Goal: Communication & Community: Answer question/provide support

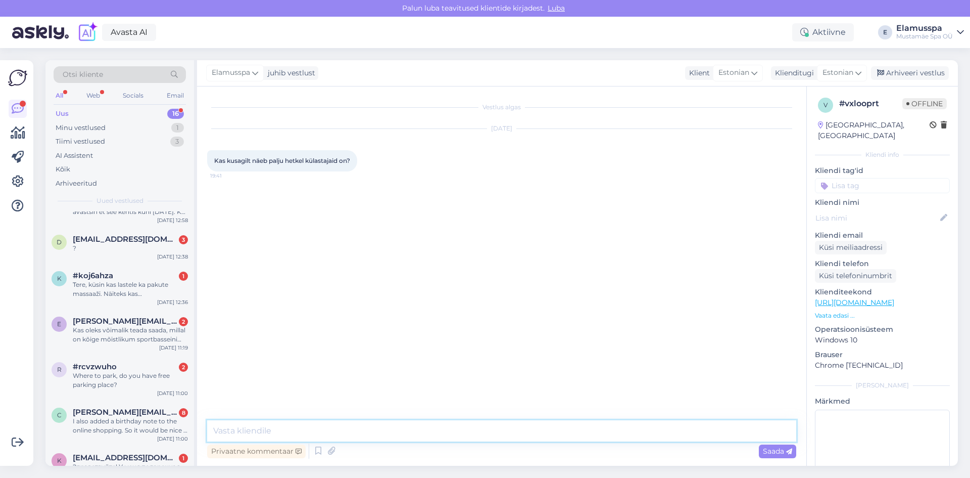
scroll to position [410, 0]
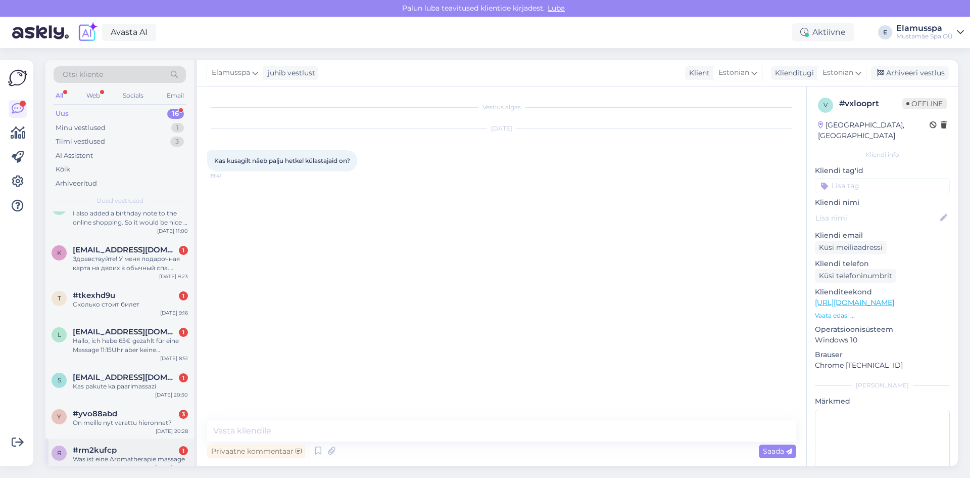
click at [123, 445] on div "#rm2kufcp 1" at bounding box center [130, 449] width 115 height 9
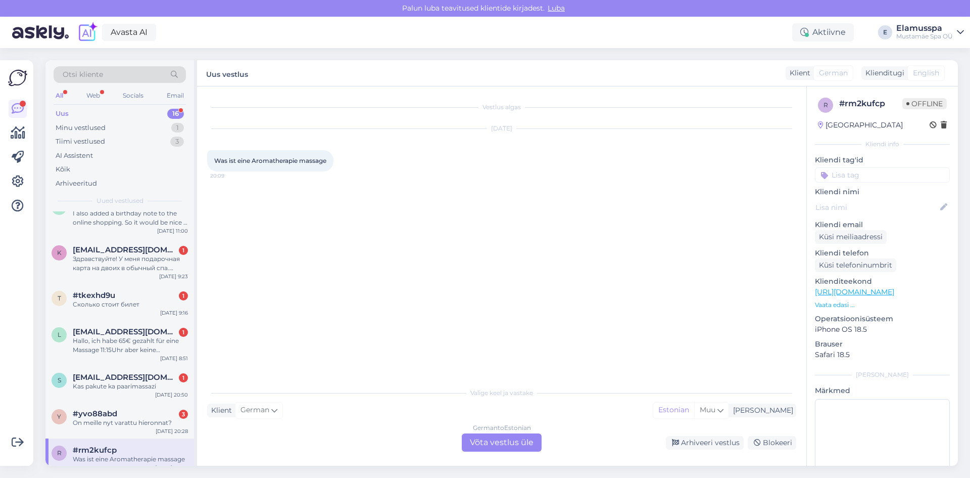
click at [500, 448] on div "German to Estonian Võta vestlus üle" at bounding box center [502, 442] width 80 height 18
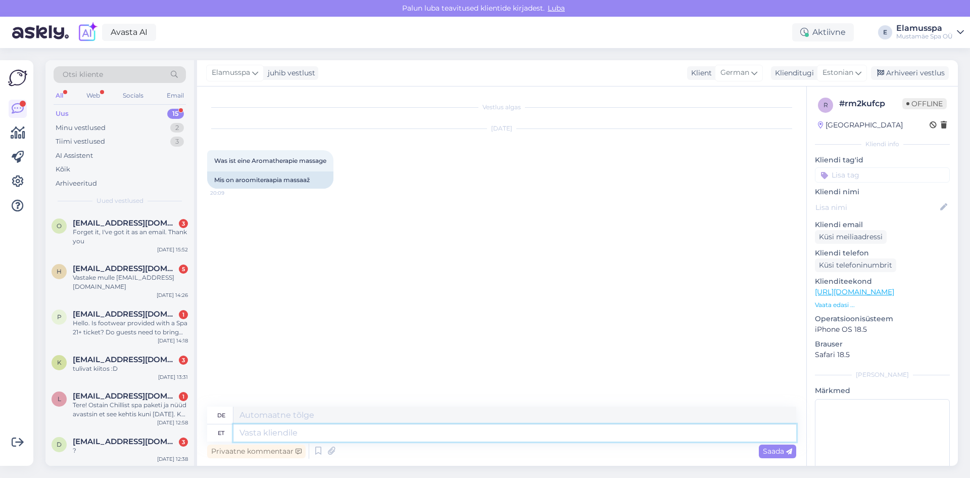
click at [383, 428] on textarea at bounding box center [514, 432] width 563 height 17
paste textarea "Aroomiteraapia loob tasakaalu inimese keha, [PERSON_NAME] vaimu vahel. Massaaži…"
type textarea "Aroomiteraapia loob tasakaalu inimese keha, [PERSON_NAME] vaimu vahel. Massaaži…"
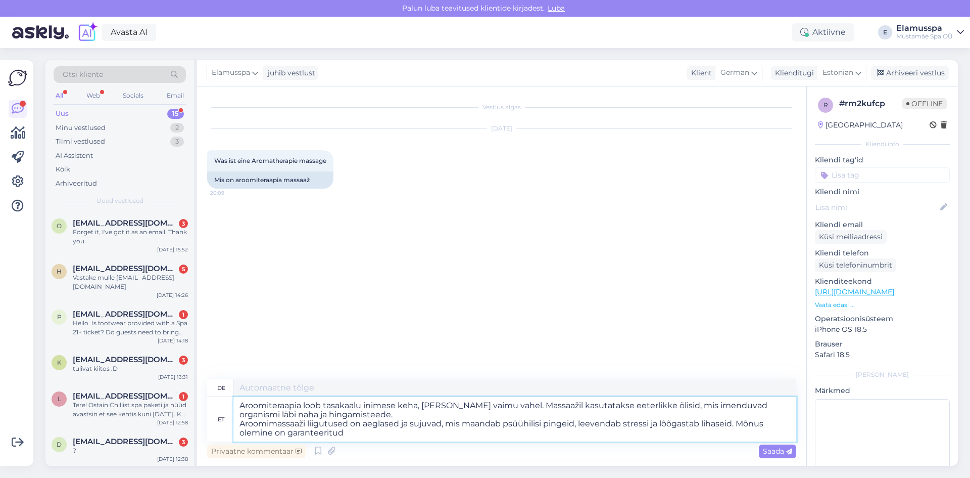
click at [240, 407] on textarea "Aroomiteraapia loob tasakaalu inimese keha, [PERSON_NAME] vaimu vahel. Massaaži…" at bounding box center [514, 419] width 563 height 44
type textarea "Aromatherapie schafft ein Gleichgewicht zwischen Körper, [PERSON_NAME] und [PER…"
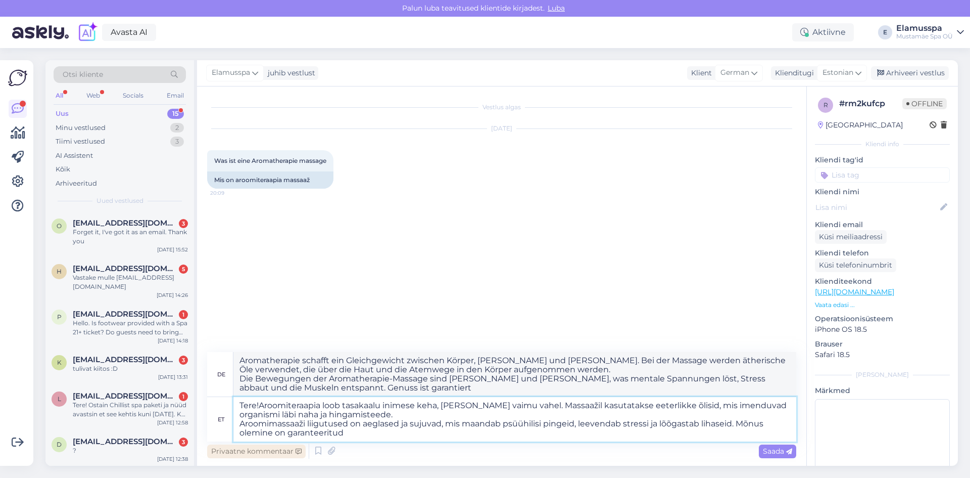
type textarea "Tere! Aroomiteraapia loob tasakaalu inimese keha, [PERSON_NAME] vaimu vahel. Ma…"
type textarea "Hallo! Aromatherapie schafft ein Gleichgewicht zwischen Körper, [PERSON_NAME] u…"
type textarea "Tere! Aroomiteraapia loob tasakaalu inimese keha, [PERSON_NAME] vaimu vahel. Ma…"
click at [773, 453] on span "Saada" at bounding box center [777, 450] width 29 height 9
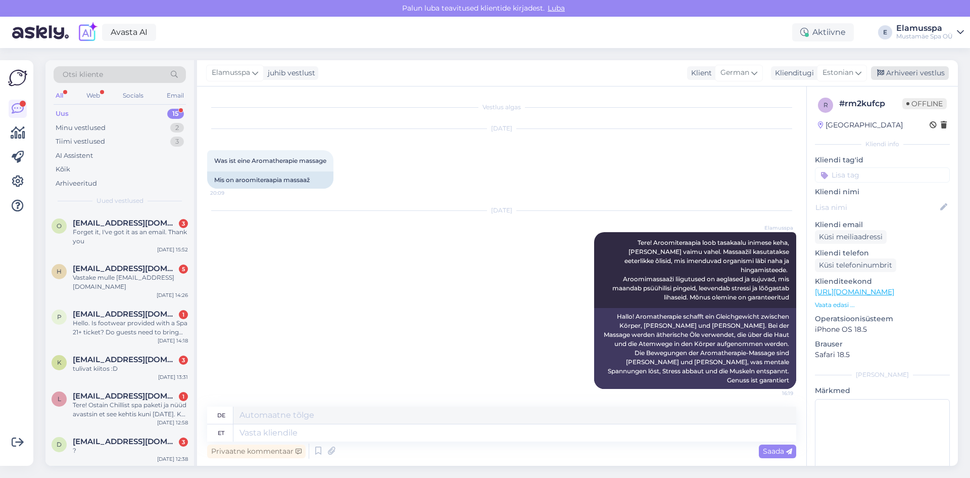
click at [921, 77] on div "Arhiveeri vestlus" at bounding box center [910, 73] width 78 height 14
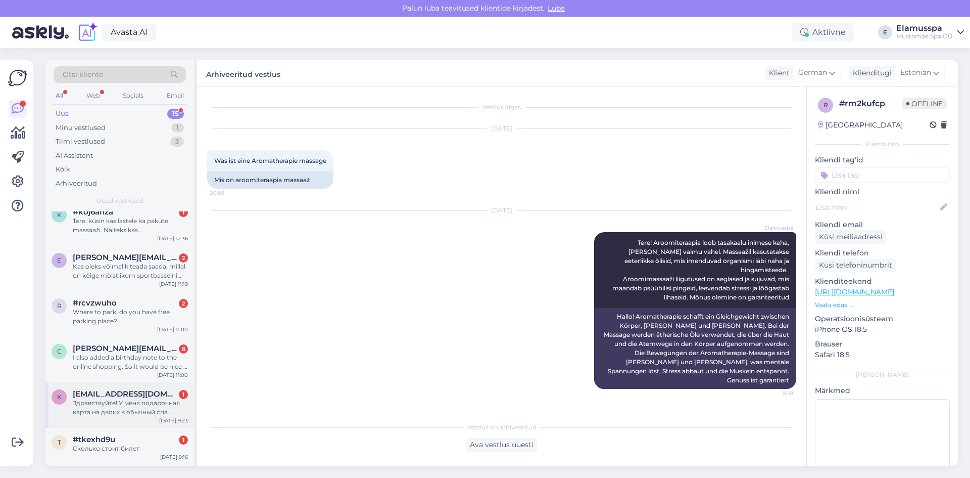
scroll to position [373, 0]
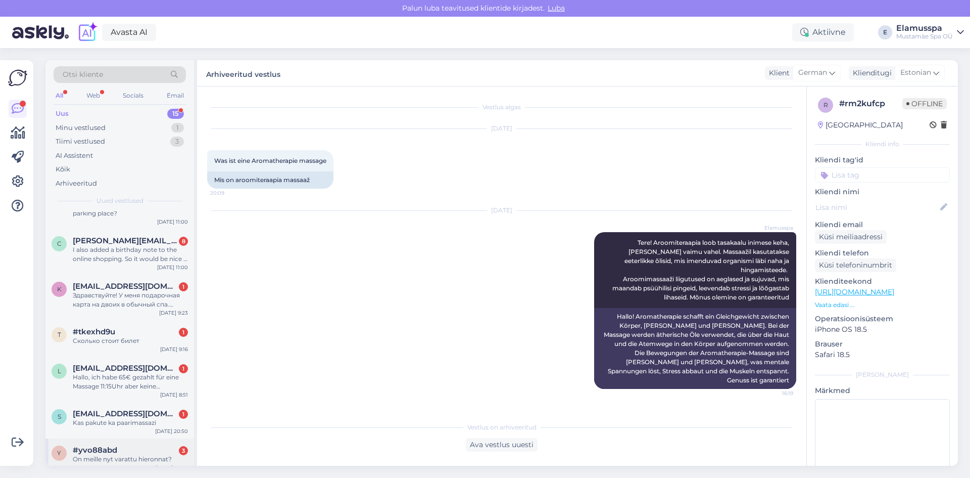
click at [134, 438] on div "y #yvo88abd 3 On meille nyt varattu hieronnat? [DATE] 20:28" at bounding box center [119, 456] width 149 height 36
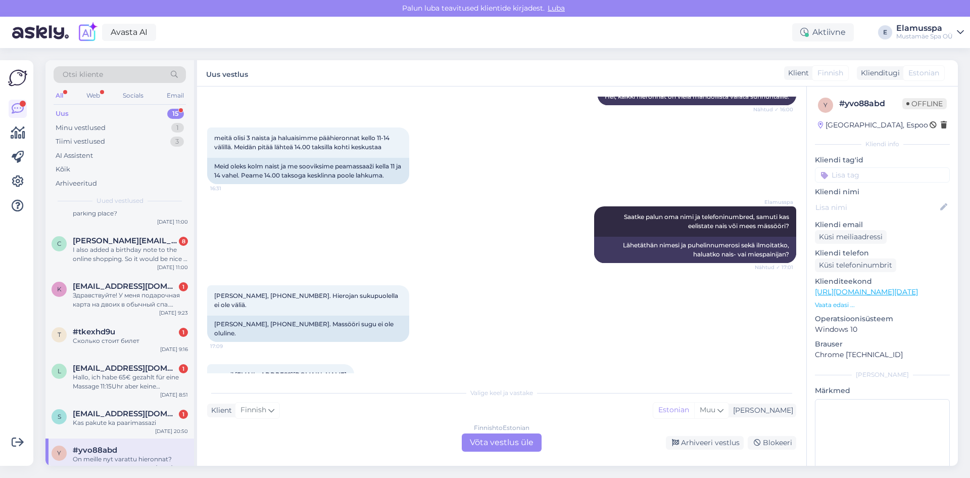
scroll to position [213, 0]
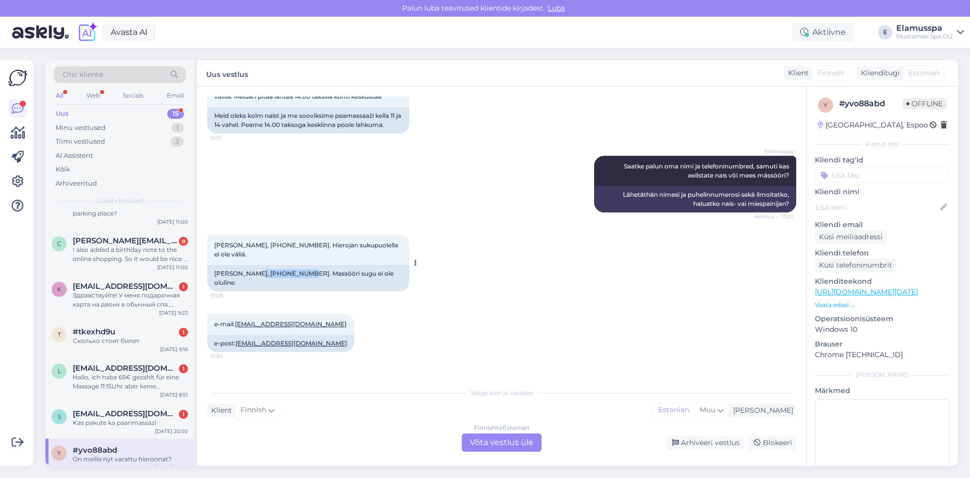
drag, startPoint x: 253, startPoint y: 282, endPoint x: 301, endPoint y: 282, distance: 48.5
click at [301, 282] on div "[PERSON_NAME], [PHONE_NUMBER]. Massööri sugu ei ole oluline." at bounding box center [308, 278] width 202 height 26
copy div "[PHONE_NUMBER]"
click at [496, 442] on div "Finnish to Estonian Võta vestlus üle" at bounding box center [502, 442] width 80 height 18
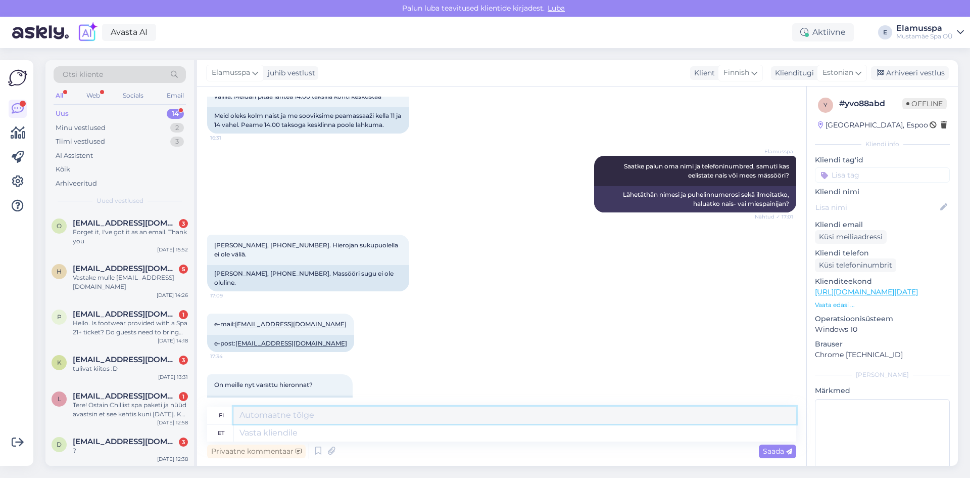
click at [487, 418] on textarea at bounding box center [514, 414] width 563 height 17
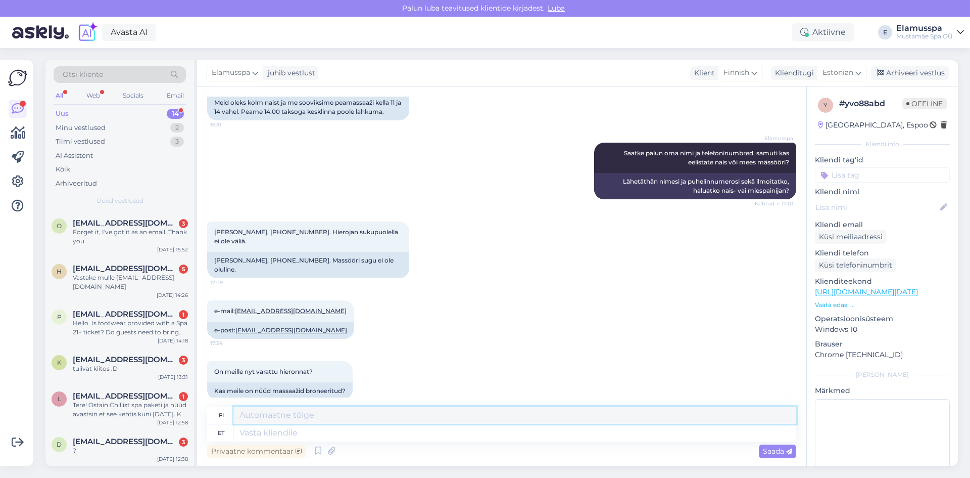
scroll to position [239, 0]
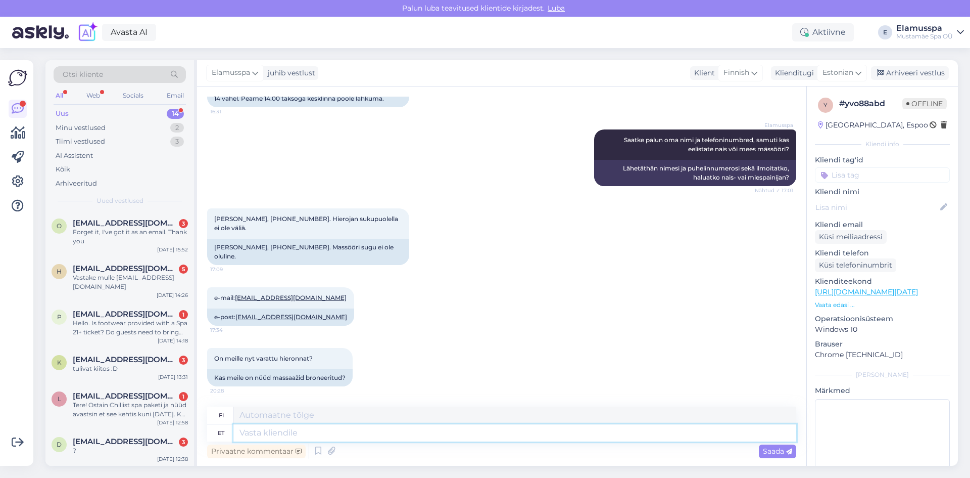
click at [344, 431] on textarea at bounding box center [514, 432] width 563 height 17
type textarea "Tere"
type textarea "Hei"
type textarea "Tere!"
type textarea "Hei!"
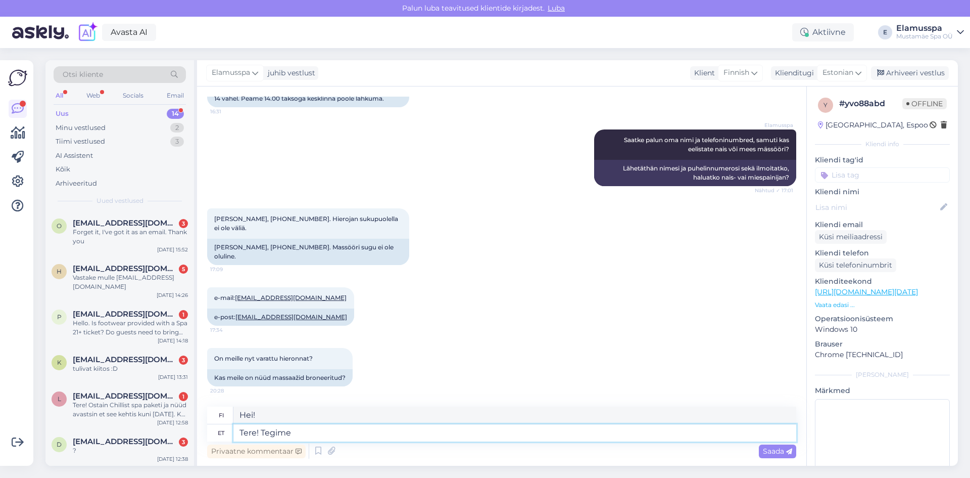
type textarea "Tere! Tegime b"
type textarea "Hei! Me teimme sen"
type textarea "Tere! Tegime broneeringu"
type textarea "Hei! Teimme varauksen."
type textarea "Tere! Tegime broneeringu pea- j"
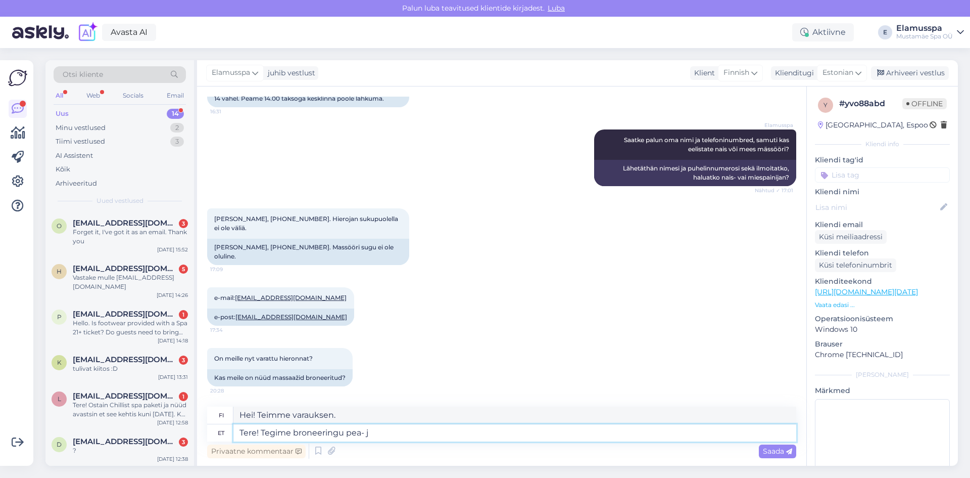
type textarea "Hei! Teimme varauksen pääravintolaan."
type textarea "Tere! Tegime broneeringu pea- ja l"
type textarea "Hei! Teimme varauksen pääruokaan ja"
type textarea "Tere! Tegime broneeringu pea- ja lõgademasaazile"
type textarea "Hei! Teimme varauksen pään ja niskan hierontaan."
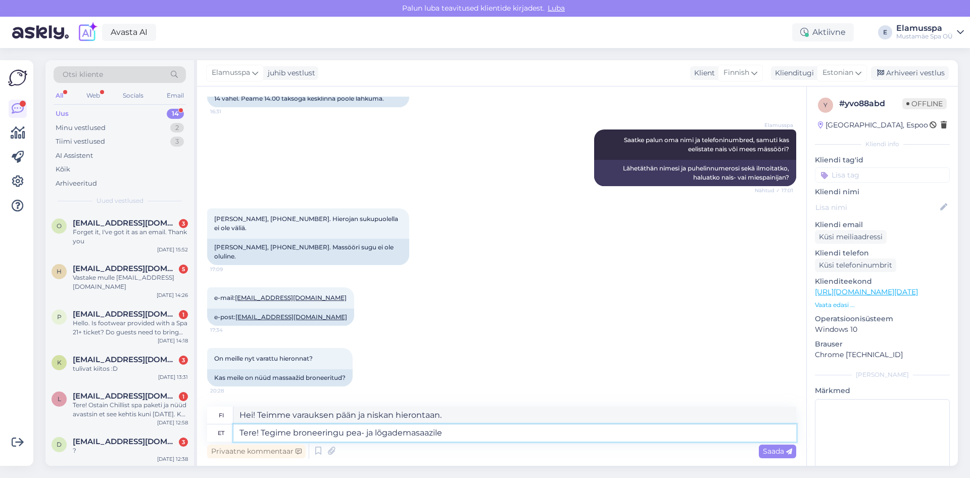
click at [377, 434] on textarea "Tere! Tegime broneeringu pea- ja lõgademasaazile" at bounding box center [514, 432] width 563 height 17
type textarea "Tere! Tegime broneeringu pea- ja õgademasaazile"
type textarea "Hei! Teimme varauksen pää- ja hartiahierontaan."
click at [455, 433] on textarea "Tere! Tegime broneeringu pea- ja õlgademasaazile" at bounding box center [514, 432] width 563 height 17
type textarea "Tere! Tegime broneeringu pea- ja õlgademasaazile [DATE] k"
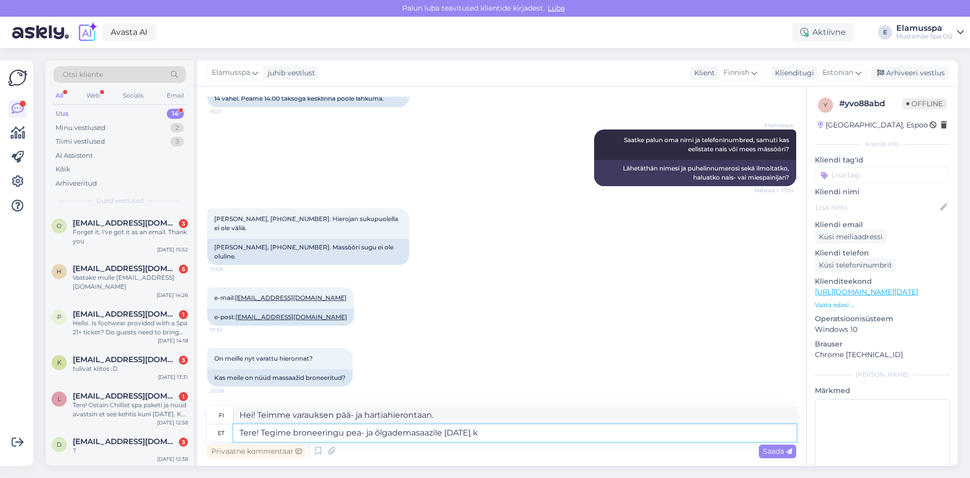
type textarea "Hei! Teimme varauksen pää- ja hartiahierontaan [DATE]"
type textarea "Tere! Tegime broneeringu pea- ja õlgademasaazile [DATE] kuupäevaks."
type textarea "Hei! Teimme varauksen pää- ja hartiahierontaan [DATE] ."
type textarea "Tere! Tegime broneeringu pea- ja õlgademasaazile [DATE] kuupäevaks. Kellajad"
type textarea "Hei! Teimme varauksen pää- ja hartiahierontaan [DATE] . Mihin aikoihin?"
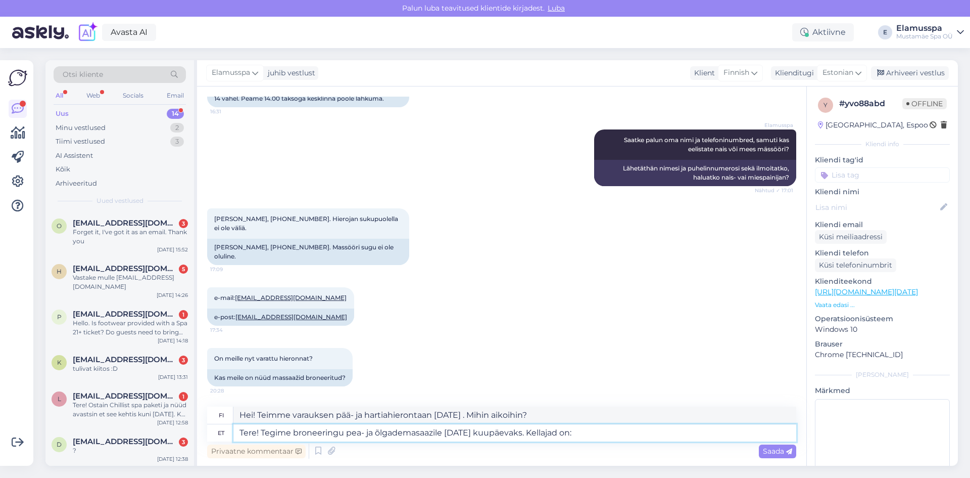
type textarea "Tere! Tegime broneeringu pea- ja õlgademasaazile [DATE] kuupäevaks. Kellajad on:"
type textarea "Hei! Teimme varauksen pää- ja hartiahierontaan [DATE] . Ajat ovat:"
type textarea "Tere! Tegime broneeringu pea- ja õlgademasaazile [DATE] kuupäevaks. Kellajad on…"
type textarea "Hei! Teimme varauksen pää- ja hartiahierontaan [DATE] . Aukioloajat ovat: 11.00…"
type textarea "Tere! Tegime broneeringu pea- ja õlgademasaazile [DATE] kuupäevaks. Kellajad on…"
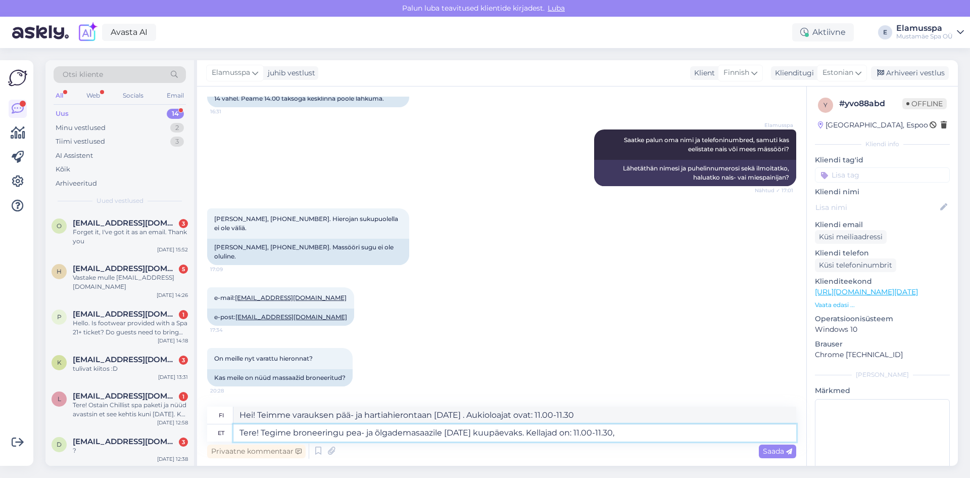
type textarea "Hei! Teimme varauksen pää- ja hartiahierontaan [DATE] . Ajat ovat: 11.00-11.30,"
type textarea "Tere! Tegime broneeringu pea- ja õlgademasaazile [DATE] kuupäevaks. Kellajad on…"
type textarea "Hei! Teimme varauksen pää- ja hartiahierontaan [DATE] . Ajat ovat: 11.00-11.30,…"
type textarea "Tere! Tegime broneeringu pea- ja õlgademasaazile [DATE] kuupäevaks. Kellajad on…"
type textarea "Hei! Teimme varauksen pää- ja hartiahierontaan [DATE] . Ajat ovat: 11.00-11.30,…"
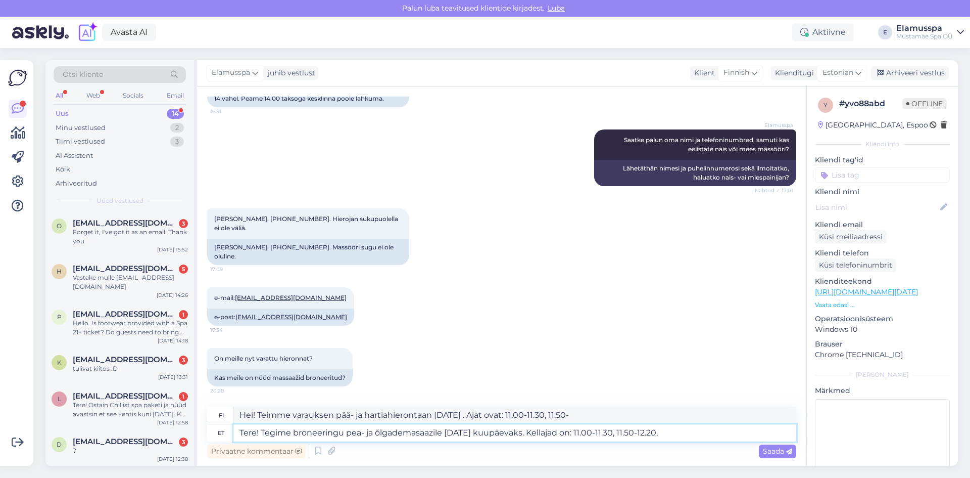
type textarea "Tere! Tegime broneeringu pea- ja õlgademasaazile [DATE] kuupäevaks. Kellajad on…"
type textarea "Hei! Teimme varauksen pää- ja hartiahierontaan [DATE] . Ajat ovat: 11.00-11.30,…"
type textarea "Tere! Tegime broneeringu pea- ja õlgademasaazile [DATE] kuupäevaks. Kellajad on…"
type textarea "Hei! Teimme varauksen pää- ja hartiahierontaan [DATE] . Ajat ovat: 11.00-11.30,…"
type textarea "Tere! Tegime broneeringu pea- ja õlgademasaazile [DATE] kuupäevaks. Kellajad on…"
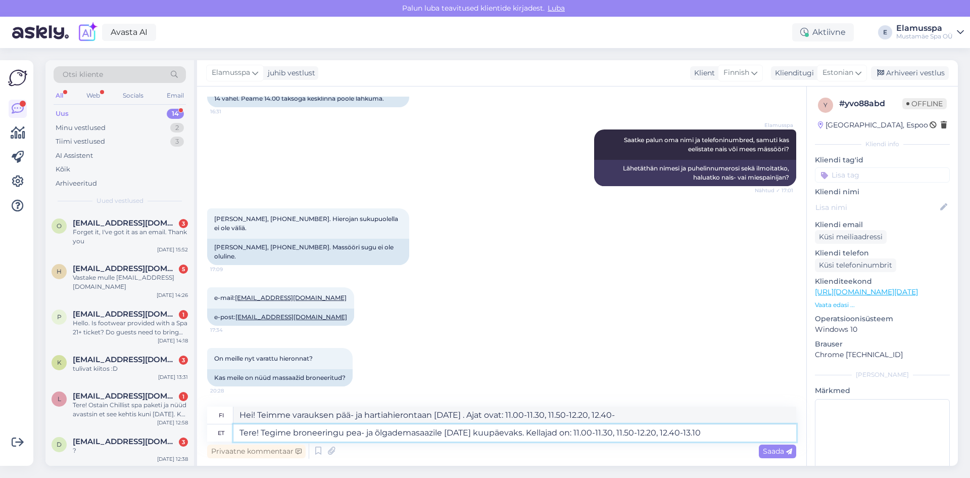
type textarea "Hei! Teimme varauksen pää- ja hartiahierontaan [DATE] . Ajat ovat: 11.00-11.30,…"
type textarea "Tere! Tegime broneeringu pea- ja õlgademasaazile [DATE] kuupäevaks. Kellajad on…"
type textarea "Hei! Teimme varauksen pää- ja hartiahierontaan [DATE] . Ajat ovat: 11.00-11.30,…"
type textarea "Tere! Tegime broneeringu pea- ja õlgademasaazile [DATE] kuupäevaks. Kellajad on…"
click at [718, 427] on textarea "Tere! Tegime broneeringu pea- ja õlgademasaazile [DATE] kuupäevaks. Kellajad on…" at bounding box center [514, 432] width 563 height 17
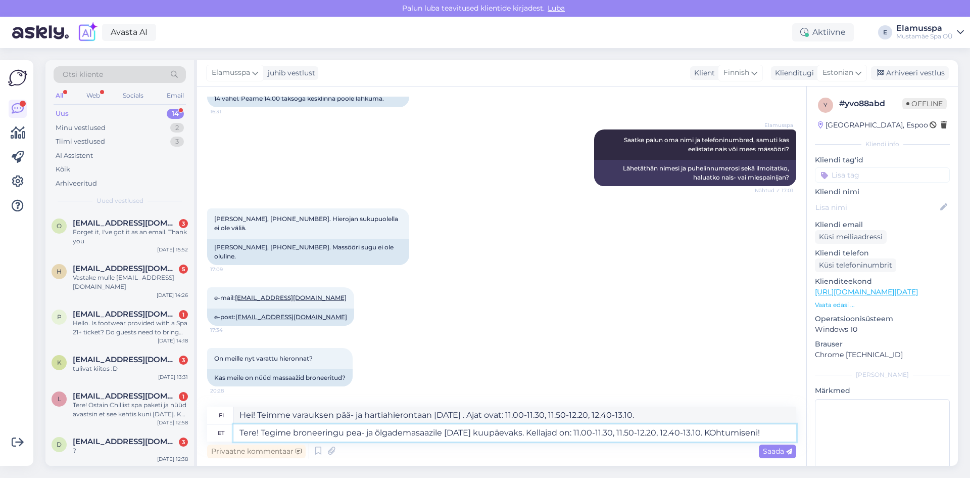
type textarea "Hei! Teimme varauksen pää- ja hartiahierontaan [DATE] . Ajat ovat: 11.00-11.30,…"
type textarea "Tere! Tegime broneeringu pea- ja õlgademasaazile [DATE] kuupäevaks. Kellajad on…"
click at [774, 449] on span "Saada" at bounding box center [777, 450] width 29 height 9
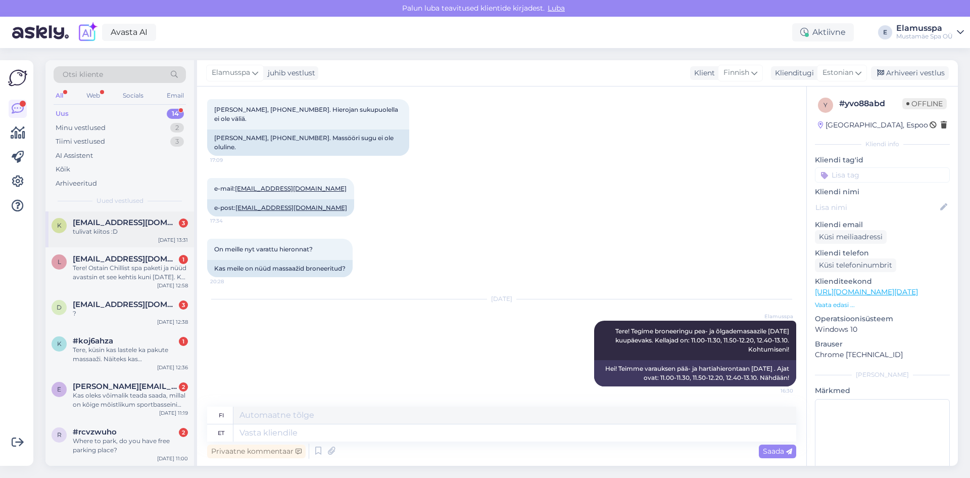
scroll to position [337, 0]
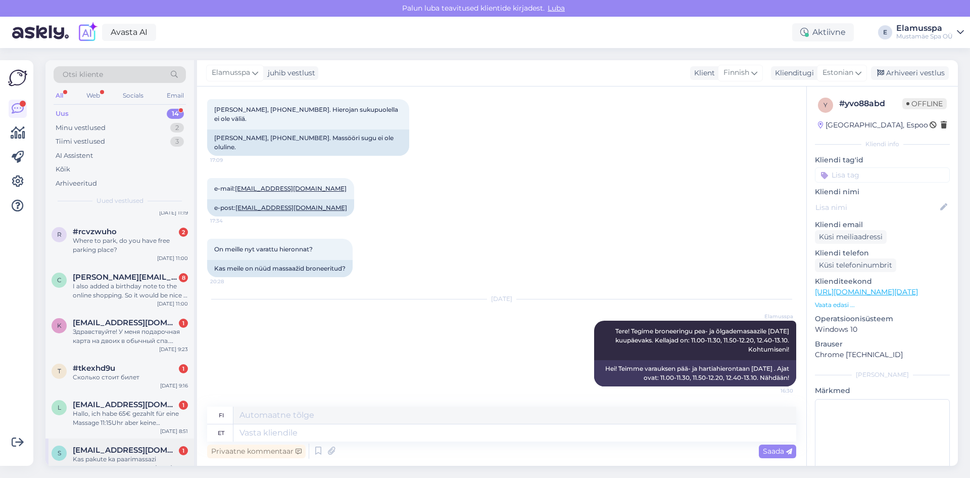
click at [126, 454] on div "Kas pakute ka paarimassazi" at bounding box center [130, 458] width 115 height 9
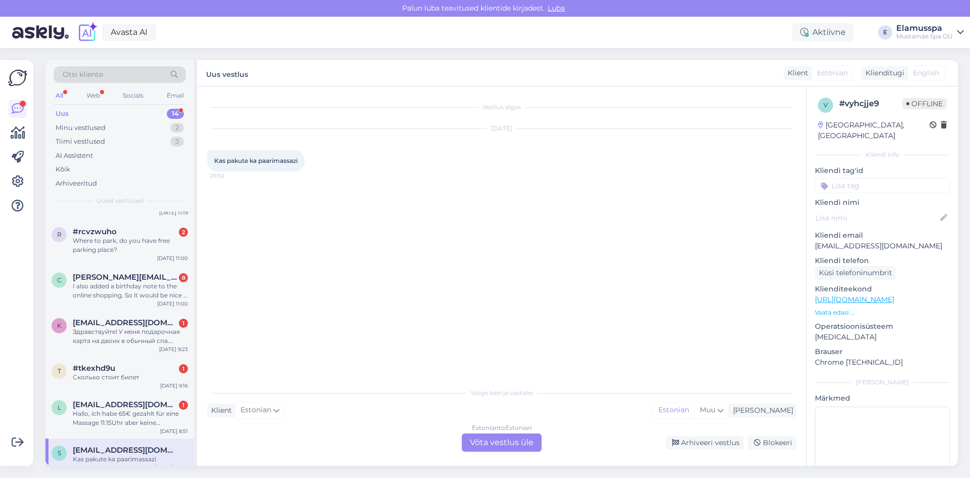
click at [512, 443] on div "Estonian to Estonian Võta vestlus üle" at bounding box center [502, 442] width 80 height 18
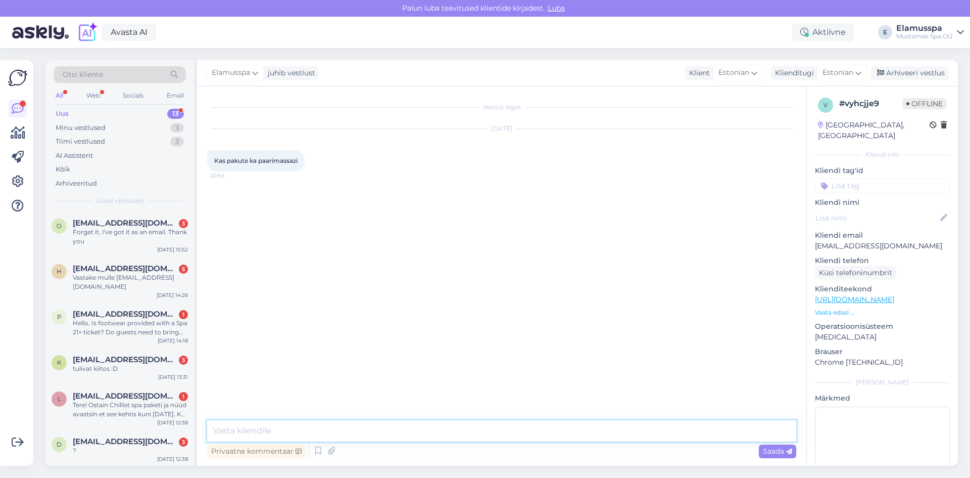
click at [376, 422] on textarea at bounding box center [501, 430] width 589 height 21
type textarea "Tere! Kahjuks paarismasaaze [PERSON_NAME] ole võimalik pakkuda, kuid on võimali…"
click at [774, 450] on span "Saada" at bounding box center [777, 450] width 29 height 9
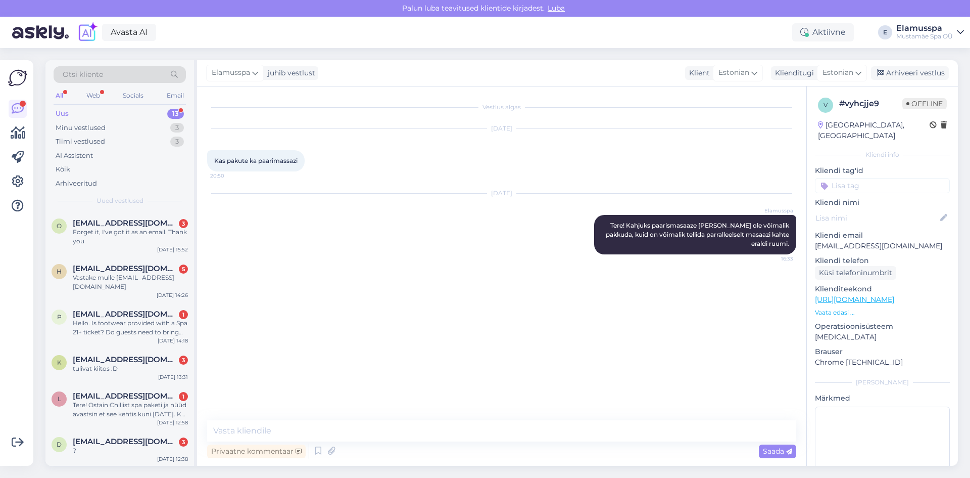
click at [903, 66] on div "Elamusspa juhib vestlust Klient Estonian Klienditugi Estonian Arhiveeri vestlus" at bounding box center [577, 73] width 761 height 26
click at [902, 72] on div "Arhiveeri vestlus" at bounding box center [910, 73] width 78 height 14
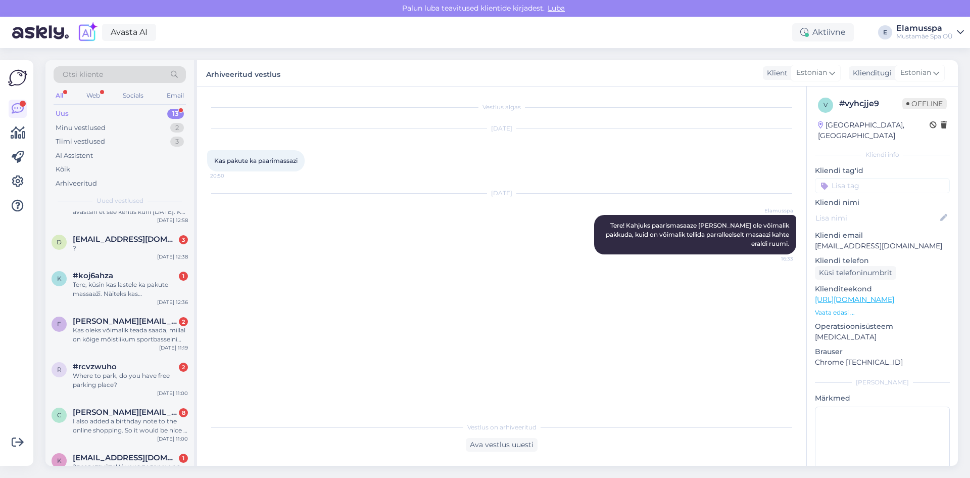
scroll to position [301, 0]
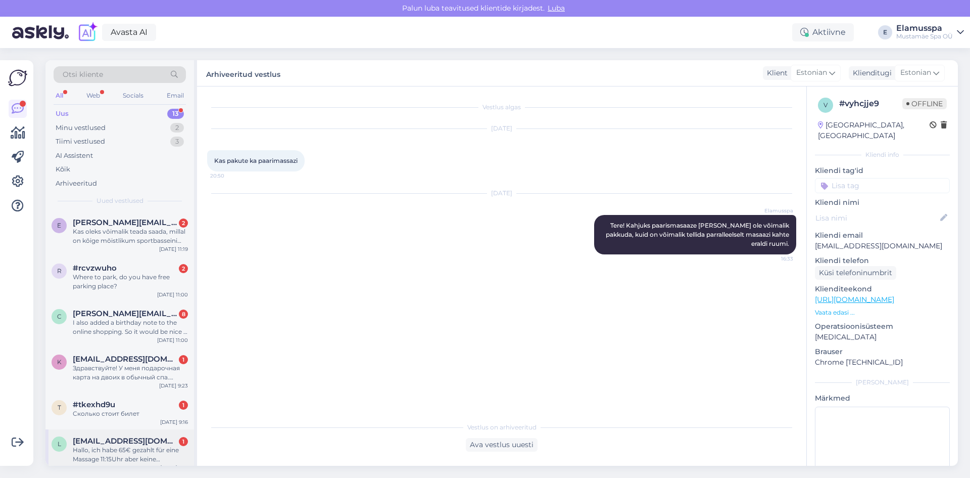
click at [151, 445] on div "Hallo, ich habe 65€ gezahlt für eine Massage 11:15Uhr aber keine Buchungsbestät…" at bounding box center [130, 454] width 115 height 18
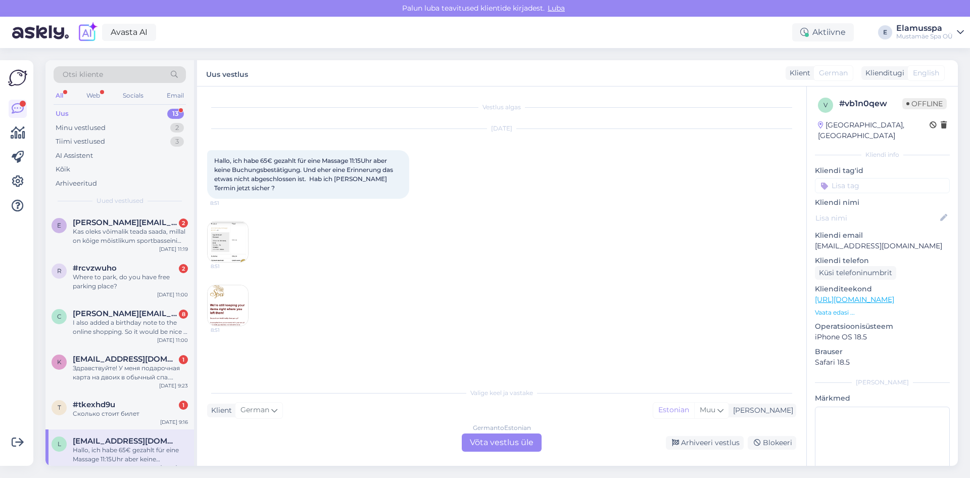
click at [497, 435] on div "German to Estonian Võta vestlus üle" at bounding box center [502, 442] width 80 height 18
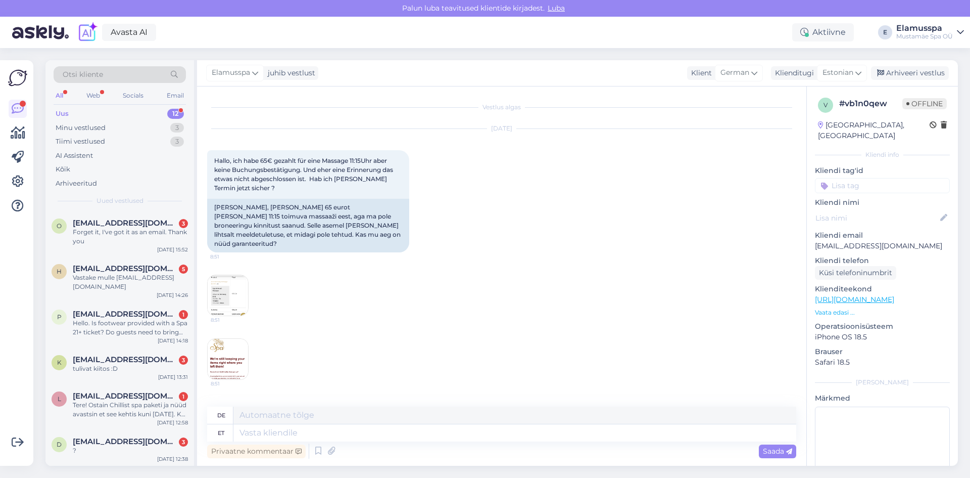
click at [228, 276] on img at bounding box center [228, 295] width 40 height 40
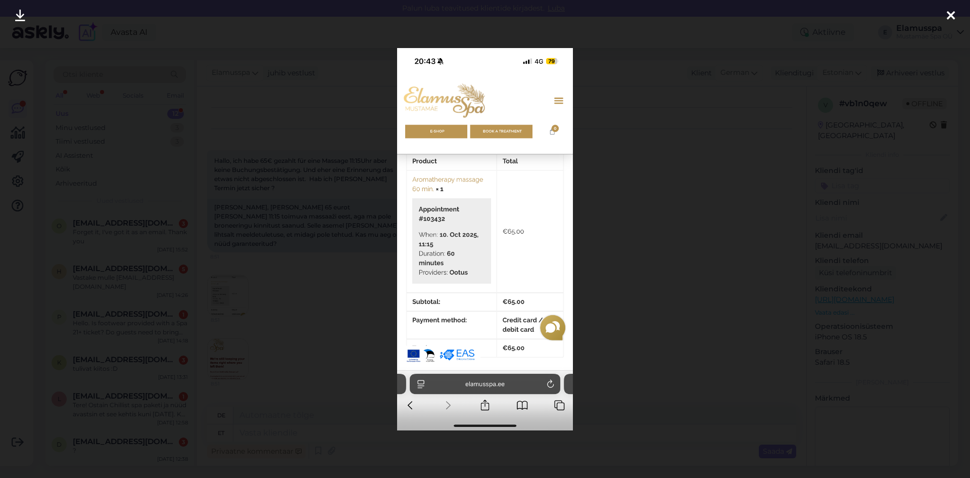
click at [297, 300] on div at bounding box center [485, 239] width 970 height 478
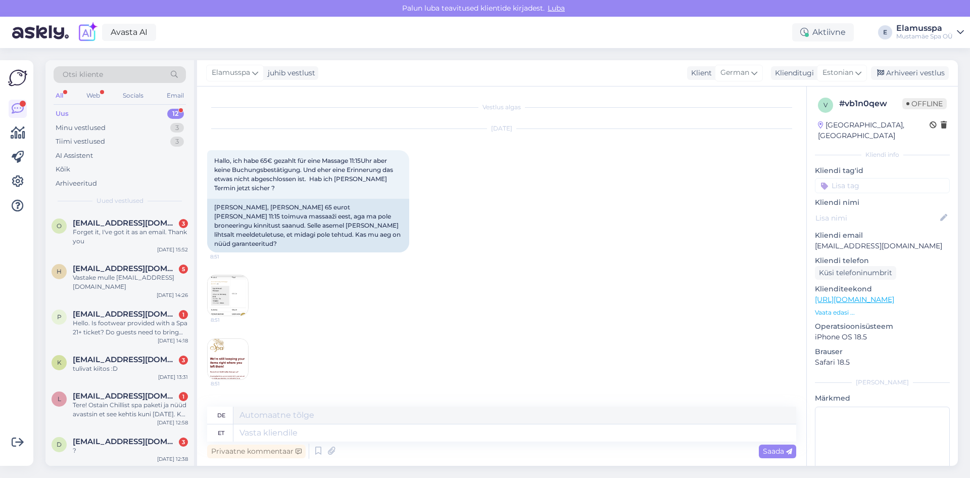
click at [245, 344] on img at bounding box center [228, 359] width 40 height 40
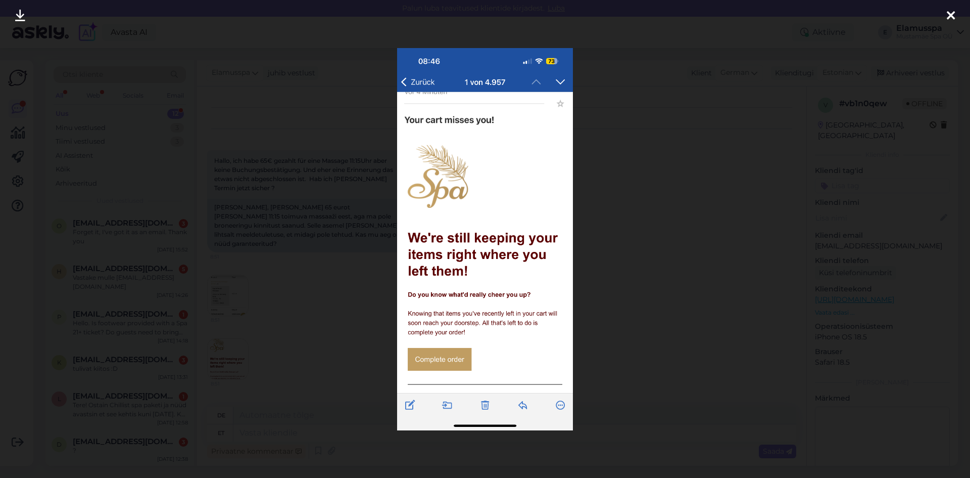
click at [283, 275] on div at bounding box center [485, 239] width 970 height 478
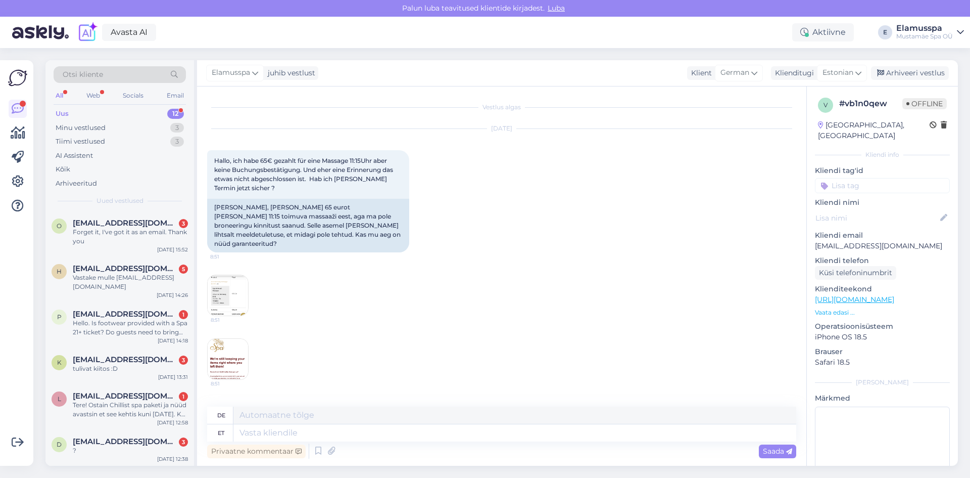
click at [238, 295] on img at bounding box center [228, 295] width 40 height 40
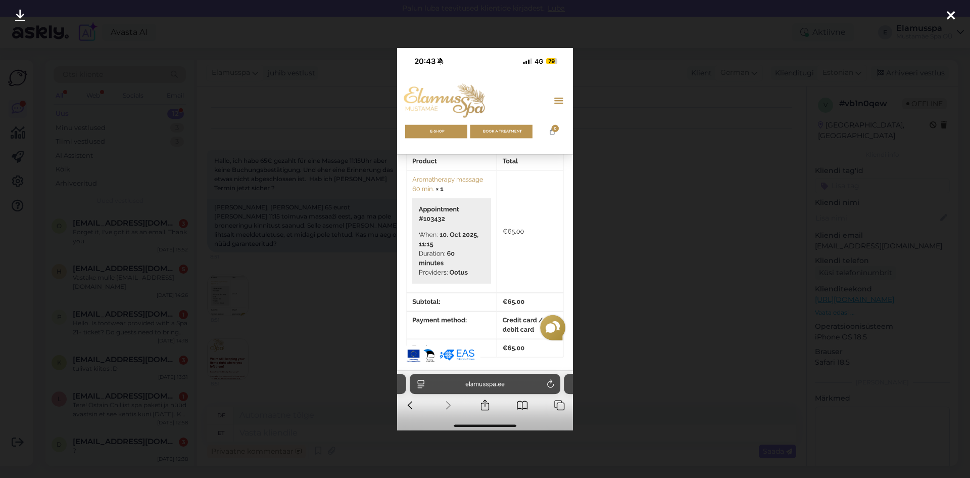
click at [290, 310] on div at bounding box center [485, 239] width 970 height 478
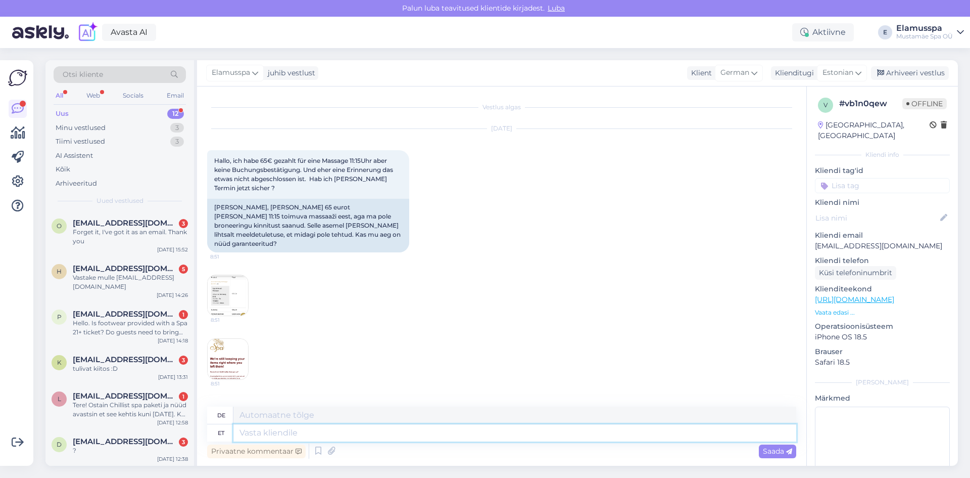
click at [304, 433] on textarea at bounding box center [514, 432] width 563 height 17
type textarea "Tere!"
type textarea "Hallo"
type textarea "Tere! M"
type textarea "Hallo!"
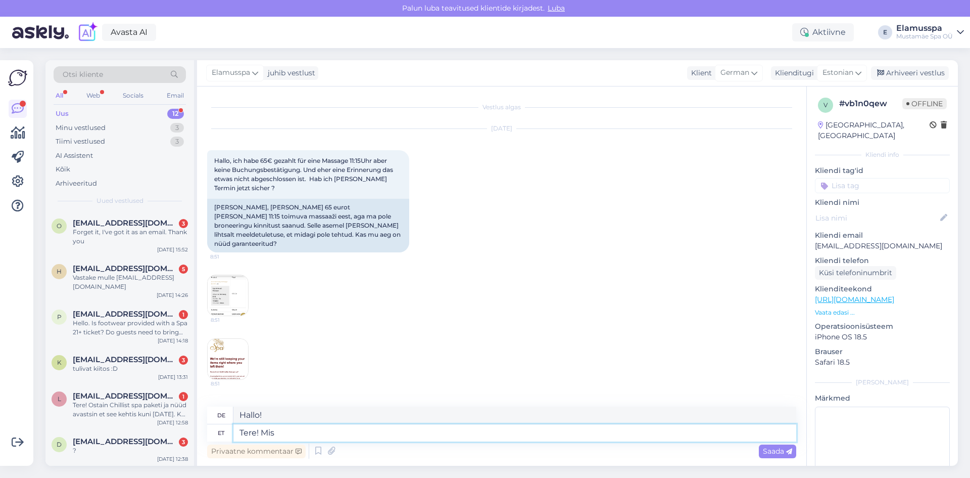
type textarea "Tere! Mis k"
type textarea "Hallo! Was"
type textarea "Tere! Mis kuupäe"
type textarea "Hallo! [PERSON_NAME] Tag ist heute?"
type textarea "Tere! Mis kuupäevast j"
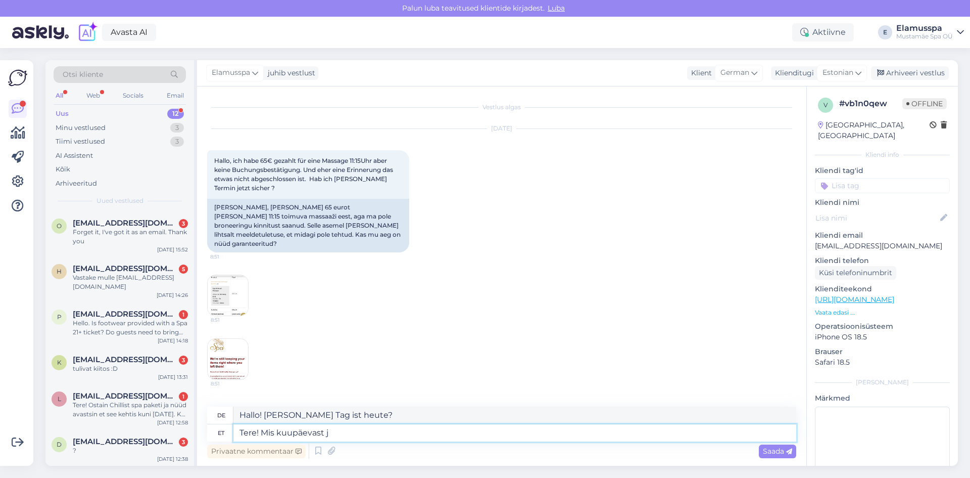
type textarea "Hallo! Ab welchem ​​Datum?"
type textarea "Tere! Mis kuupäevast juttu"
type textarea "Hallo! Von welchem ​​Datum sprichst du?"
type textarea "Tere! Mis kuupäevast juttu käib ning"
type textarea "Hallo! Von welchem ​​Datum sprichst du und"
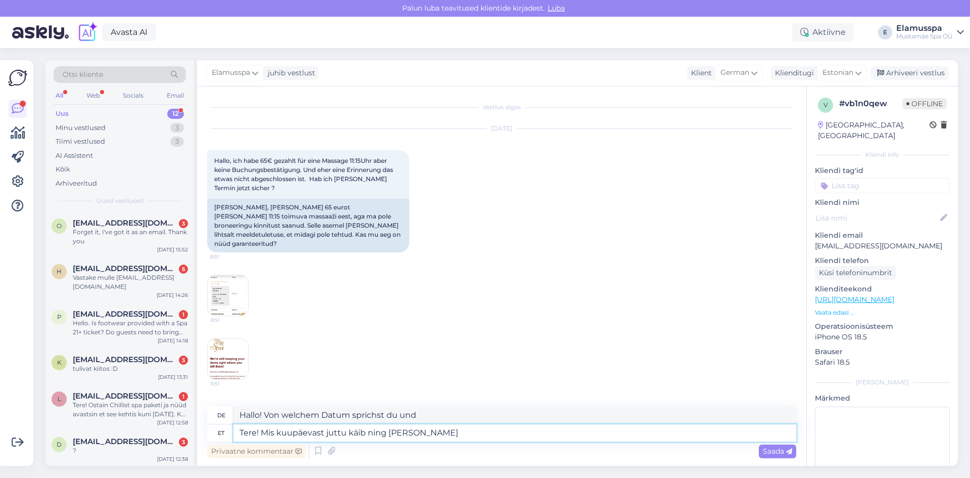
type textarea "Tere! Mis kuupäevast juttu käib ning [PERSON_NAME] n"
type textarea "Hallo! Von welchem ​​Datum sprichst du und wem?"
type textarea "Tere! Mis kuupäevast juttu käib ning [PERSON_NAME] nimel"
type textarea "Hallo! Von welchem ​​Datum sprichst du und wessen Name ist es?"
type textarea "Tere! Mis kuupäevast juttu käib ning [PERSON_NAME] nimele"
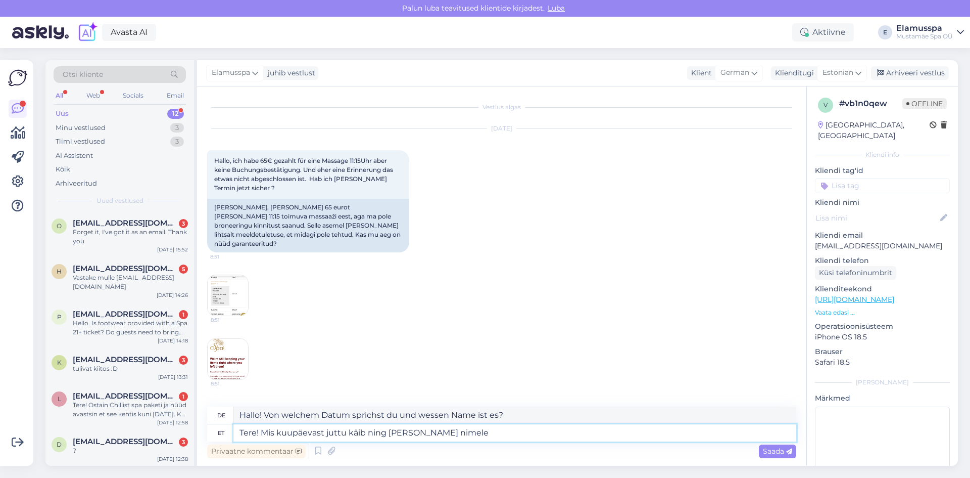
type textarea "Hallo! Von welchem ​​Datum sprichst du und in wessen Namen?"
type textarea "Tere! Mis kuupäevast juttu käib ning [PERSON_NAME] nimele oli m"
type textarea "Hallo! Von welchem ​​Datum sprichst du und wessen Name war es?"
type textarea "Tere! Mis kuupäevast juttu käib ning [PERSON_NAME] nimele oli masaaz"
type textarea "Hallo! Von welchem ​​Datum sprichst du und auf wessen Namen war die Massage?"
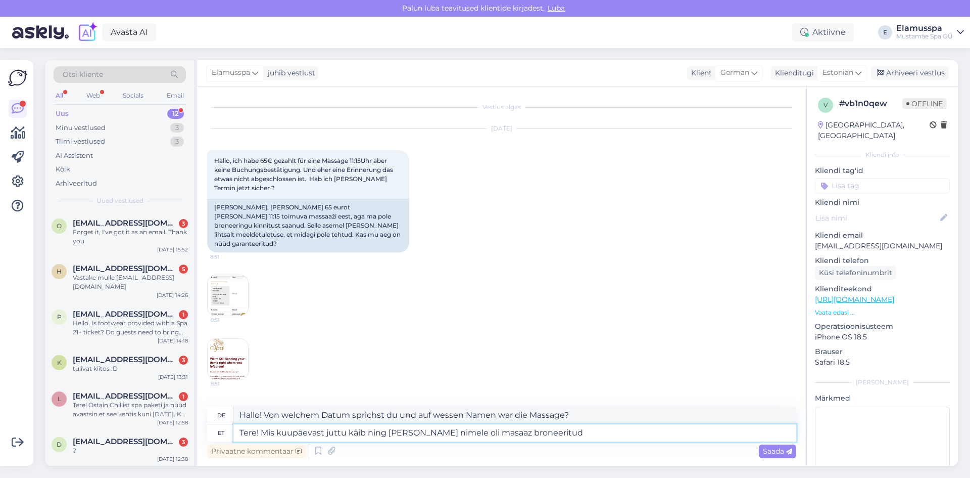
type textarea "Tere! Mis kuupäevast juttu käib ning [PERSON_NAME] nimele oli masaaz broneeritu…"
type textarea "Hallo! Von welchem ​​Datum sprichst du und auf wessen Namen wurde die Massage g…"
type textarea "Tere! Mis kuupäevast juttu käib ning [PERSON_NAME] nimele oli masaaz broneeritu…"
click at [774, 453] on span "Saada" at bounding box center [777, 450] width 29 height 9
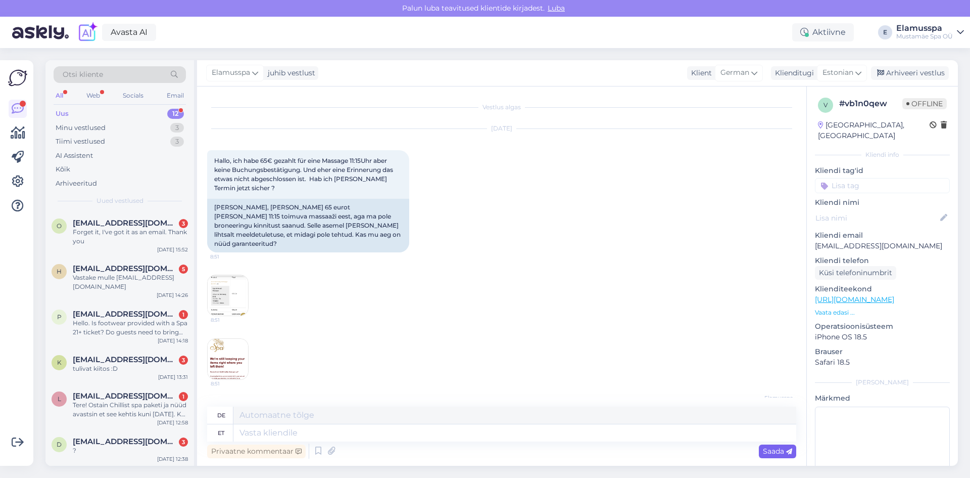
scroll to position [63, 0]
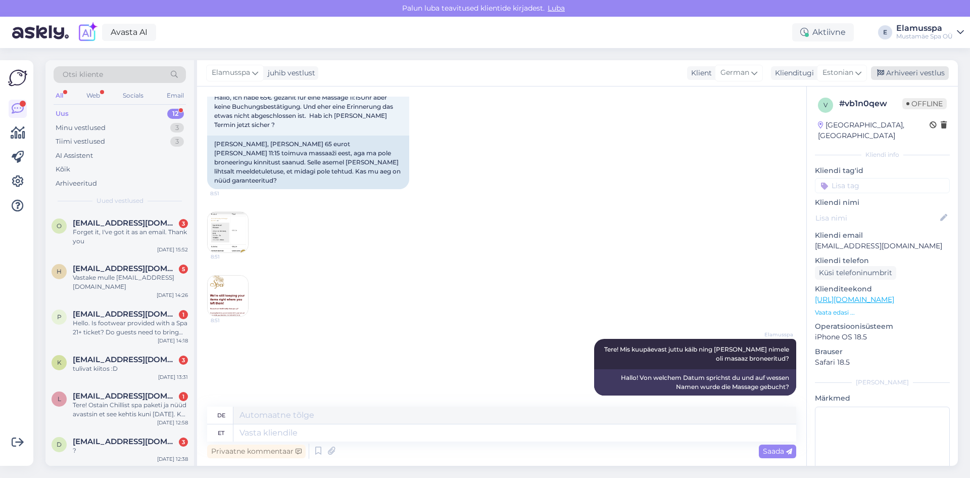
click at [943, 71] on div "Arhiveeri vestlus" at bounding box center [910, 73] width 78 height 14
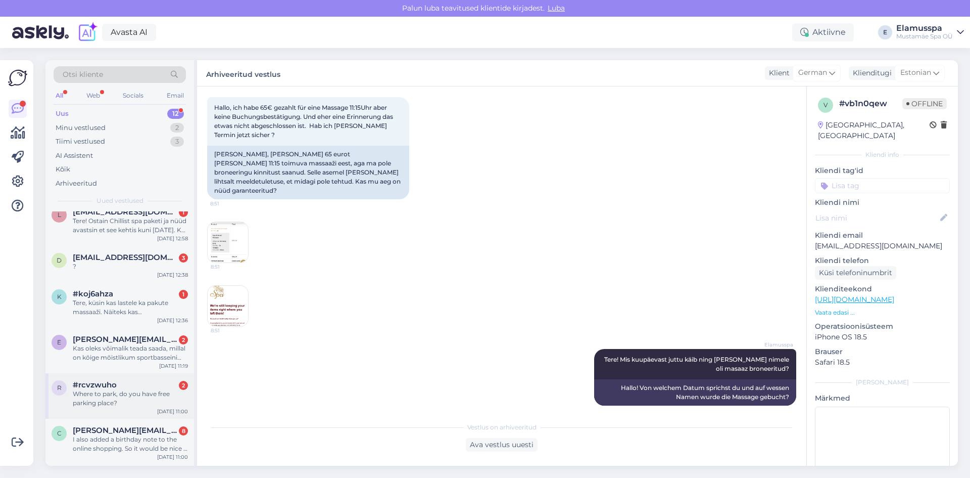
scroll to position [255, 0]
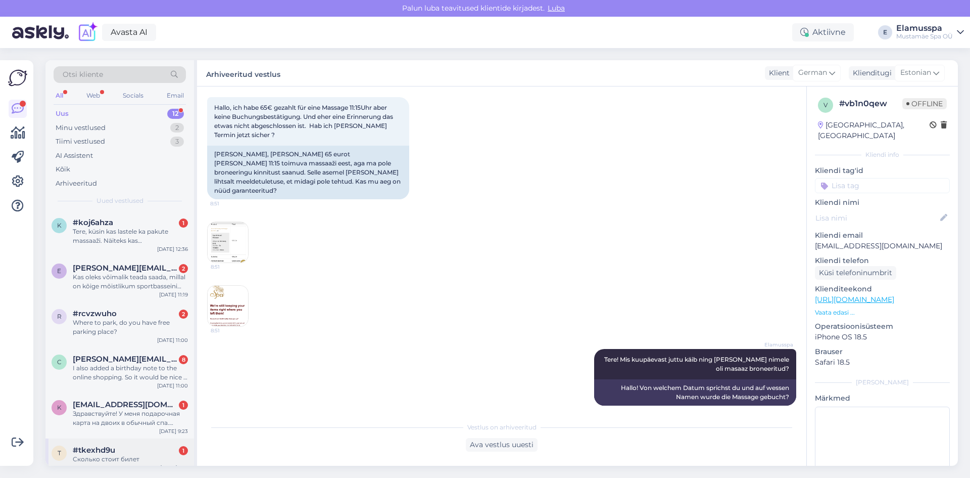
click at [120, 445] on div "#tkexhd9u 1" at bounding box center [130, 449] width 115 height 9
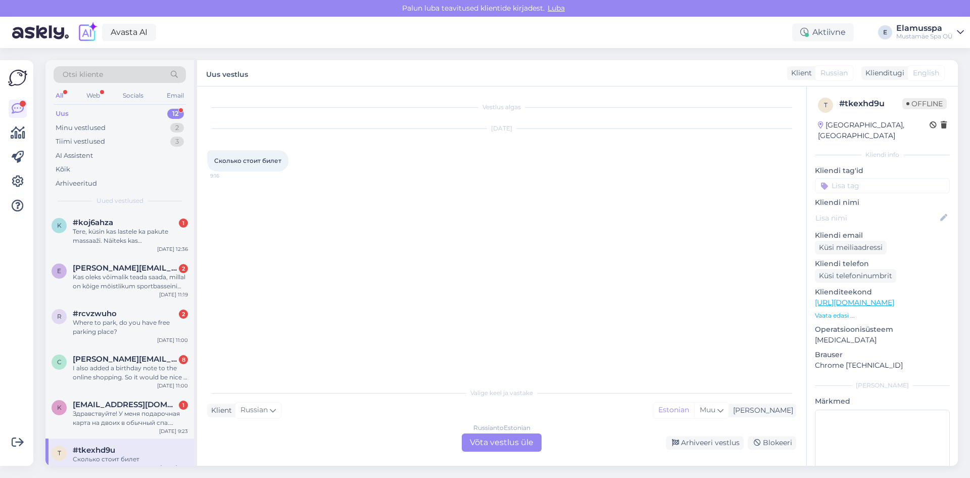
click at [507, 434] on div "Russian to Estonian Võta vestlus üle" at bounding box center [502, 442] width 80 height 18
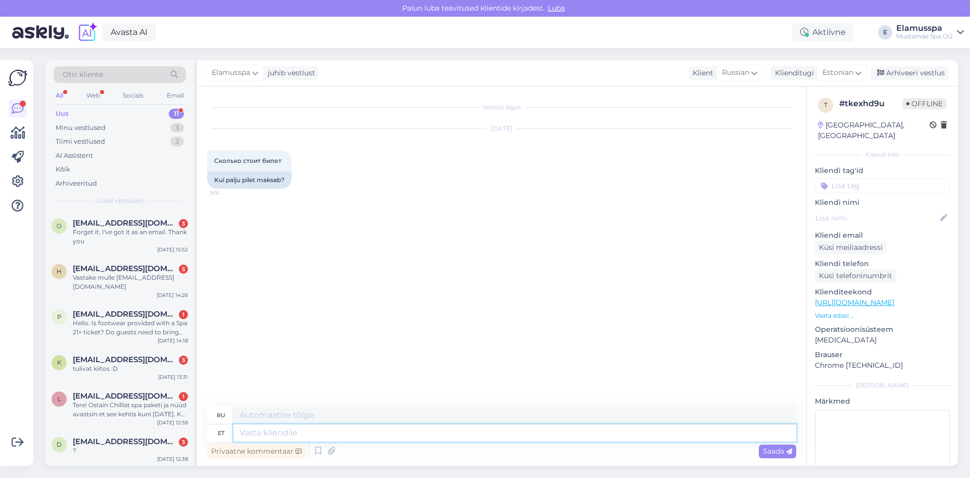
click at [456, 427] on textarea at bounding box center [514, 432] width 563 height 17
type textarea "Tere!"
type textarea "Привет!"
type textarea "Tere! Kogi"
type textarea "Привет! [GEOGRAPHIC_DATA]"
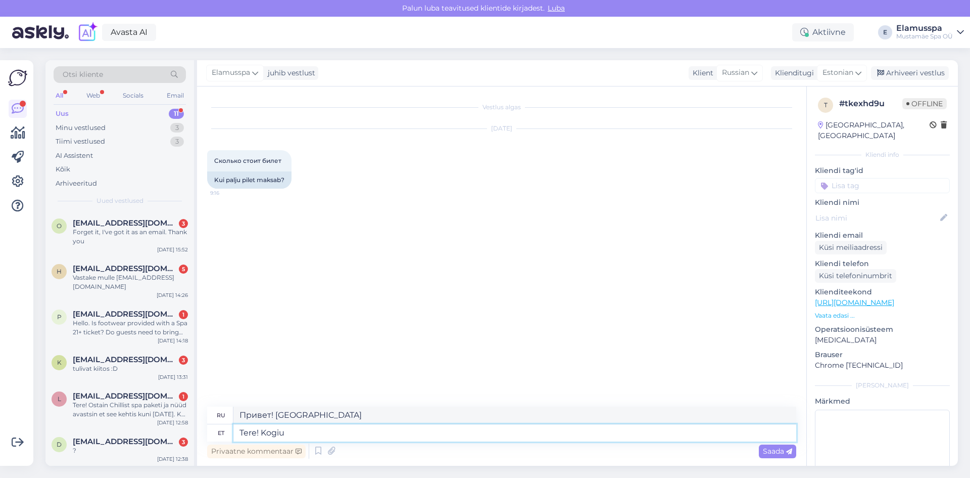
type textarea "Tere! Kogi"
type textarea "Привет!"
type textarea "Tere! Kog"
type textarea "Всем привет"
type textarea "Tere! [GEOGRAPHIC_DATA]"
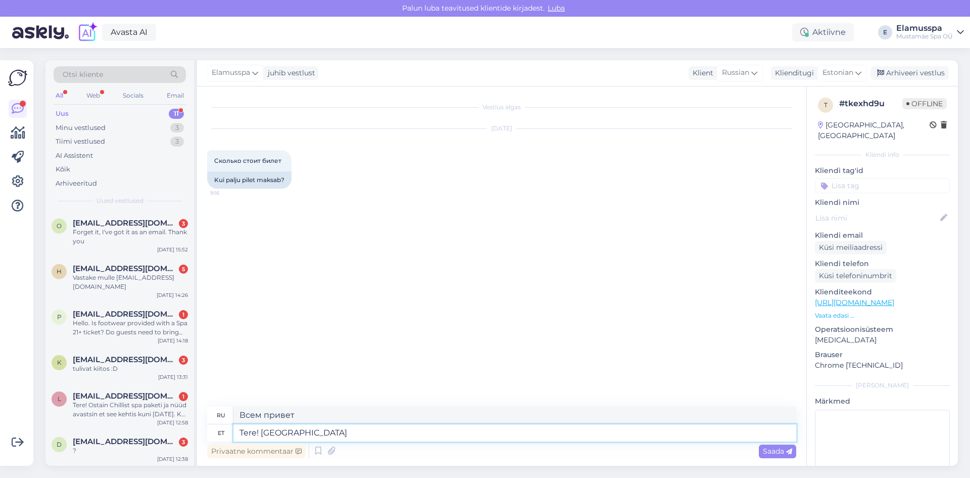
type textarea "Всем здравствуйте"
type textarea "Tere! Kogu info l"
type textarea "Привет! Вся информация"
type textarea "Tere! Kogu info leiate"
type textarea "Здравствуйте! Всю информацию можно найти здесь."
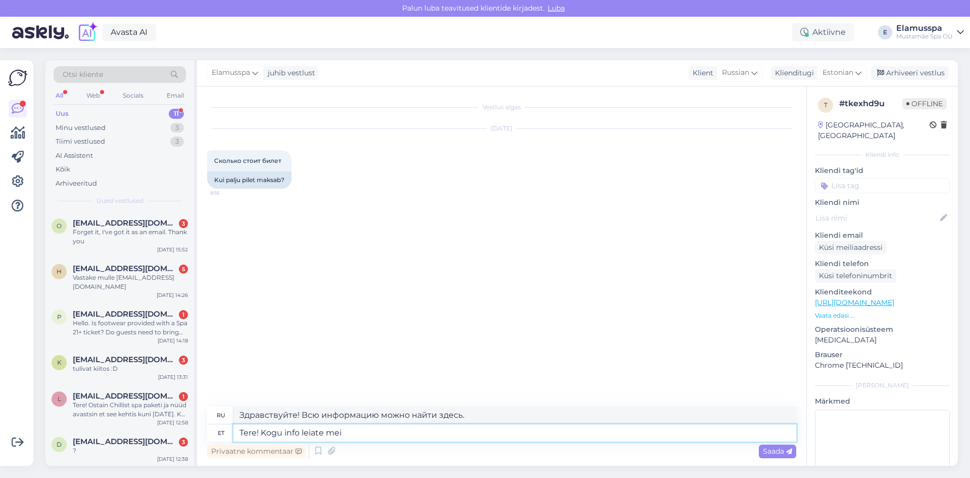
type textarea "Tere! Kogu info leiate mei e"
type textarea "Здравствуйте! Всю информацию вы найдёте на нашем сайте."
type textarea "Tere! Kogu info leiate meie"
type textarea "Здравствуйте! Всю информацию вы можете найти на нашем сайте."
type textarea "Tere! Kogu info leiate meie veebilehel:"
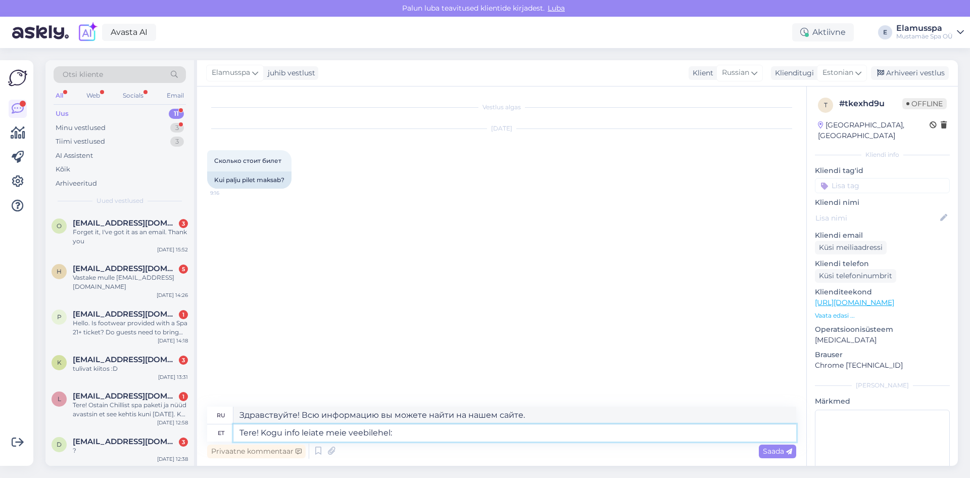
type textarea "Здравствуйте! Всю информацию вы можете найти на нашем сайте:"
paste textarea "[URL][DOMAIN_NAME]"
type textarea "Tere! Kogu info leiate meie veebilehel: [URL][DOMAIN_NAME]"
type textarea "Здравствуйте! Всю информацию вы найдёте на нашем сайте: [URL][DOMAIN_NAME]"
type textarea "Tere! Kogu info leiate meie veebilehel: [URL][DOMAIN_NAME] ,"
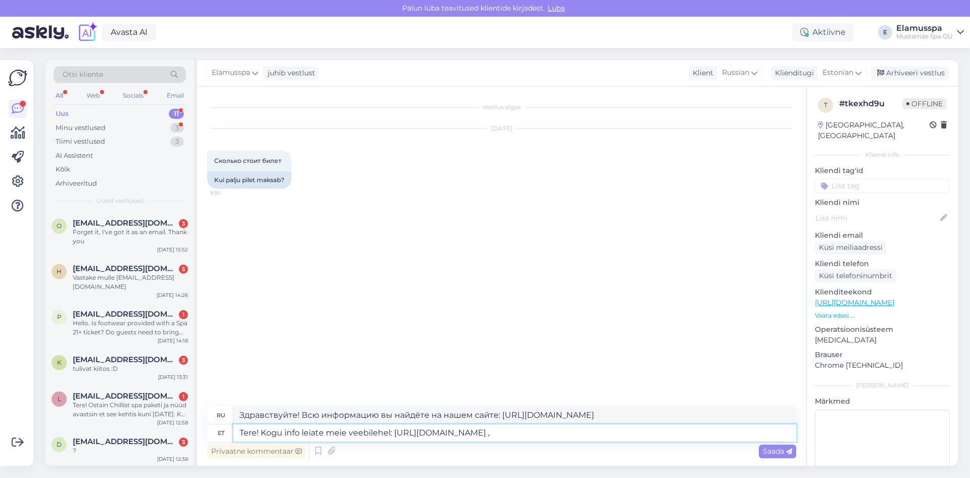
type textarea "Здравствуйте! Всю информацию вы найдёте на нашем сайте: [URL][DOMAIN_NAME] ."
paste textarea "[URL][DOMAIN_NAME]"
type textarea "Tere! Kogu info leiate meie veebilehel: [URL][DOMAIN_NAME] , [URL][DOMAIN_NAME]"
type textarea "Здравствуйте! Всю информацию вы найдёте на нашем сайте: [URL][DOMAIN_NAME] , [U…"
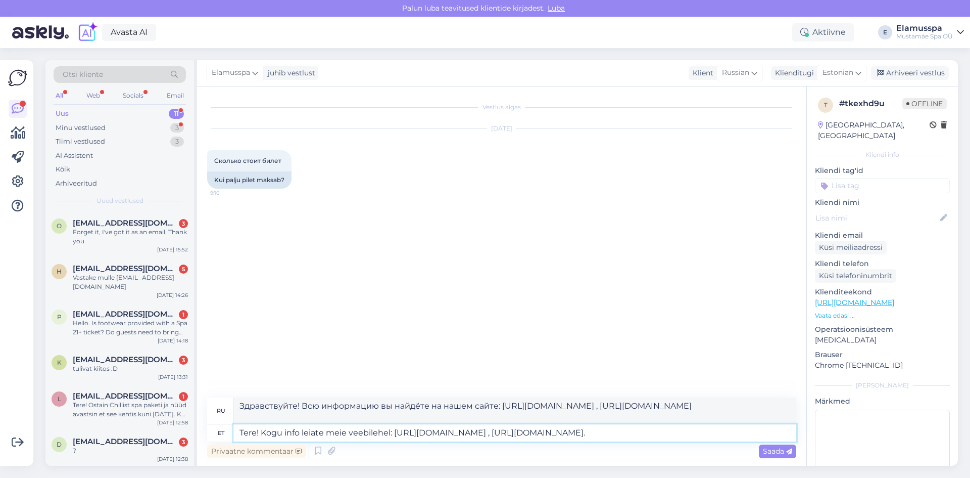
type textarea "Tere! Kogu info leiate meie veebilehel: [URL][DOMAIN_NAME] , [URL][DOMAIN_NAME]…"
type textarea "Здравствуйте! Всю информацию вы найдёте на нашем сайте: [URL][DOMAIN_NAME] , [U…"
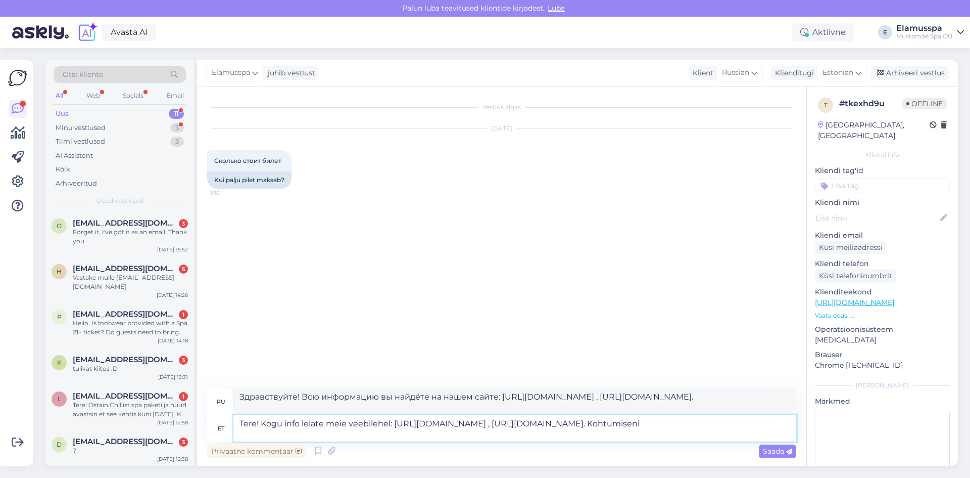
type textarea "Tere! Kogu info leiate meie veebilehel: [URL][DOMAIN_NAME] , [URL][DOMAIN_NAME]…"
type textarea "Здравствуйте! Всю информацию вы найдёте на нашем сайте: [URL][DOMAIN_NAME] , [U…"
type textarea "Tere! Kogu info leiate meie veebilehel: [URL][DOMAIN_NAME] , [URL][DOMAIN_NAME]…"
click at [776, 452] on span "Saada" at bounding box center [777, 450] width 29 height 9
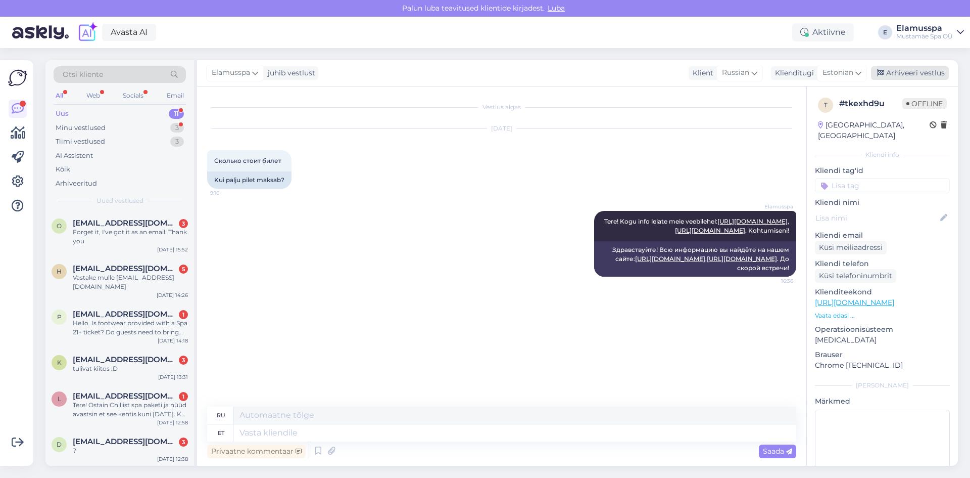
click at [915, 77] on div "Arhiveeri vestlus" at bounding box center [910, 73] width 78 height 14
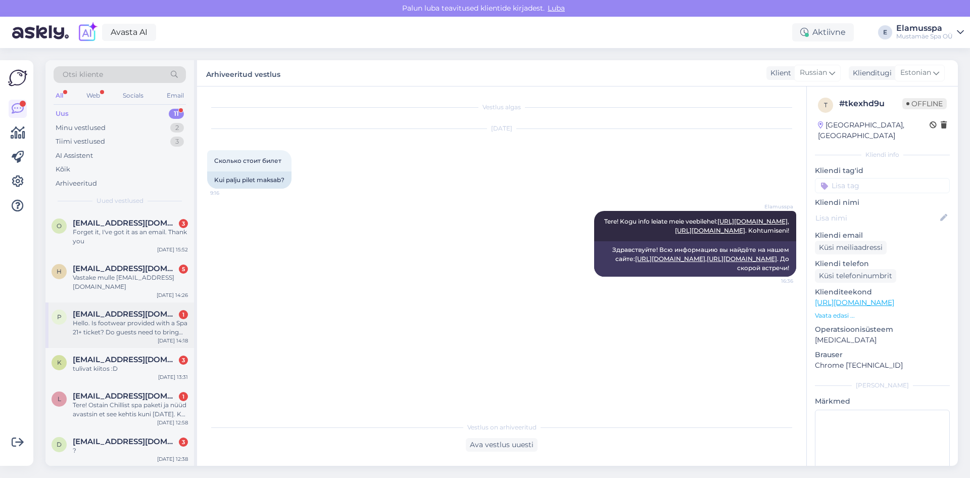
scroll to position [219, 0]
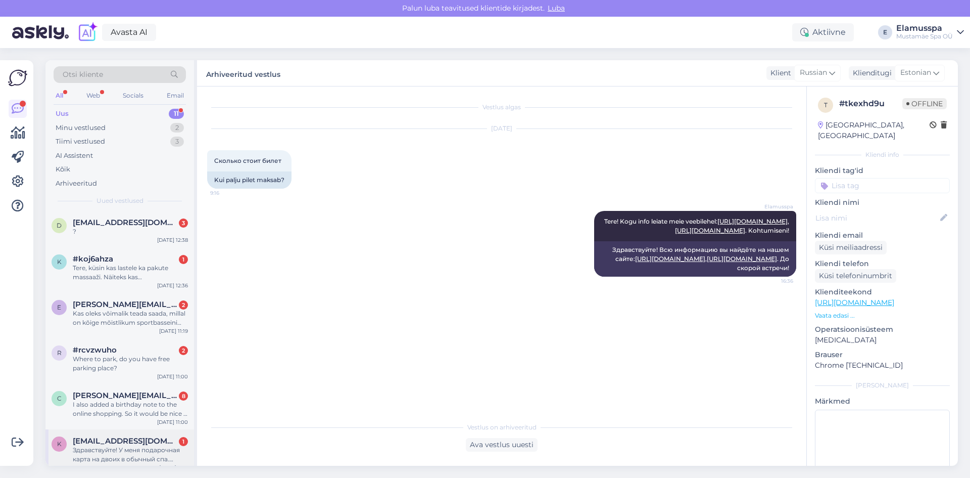
click at [117, 445] on div "Здравствуйте! У меня подарочная карта на двоих в обычный спа. Можно ди на месте…" at bounding box center [130, 454] width 115 height 18
